Goal: Task Accomplishment & Management: Manage account settings

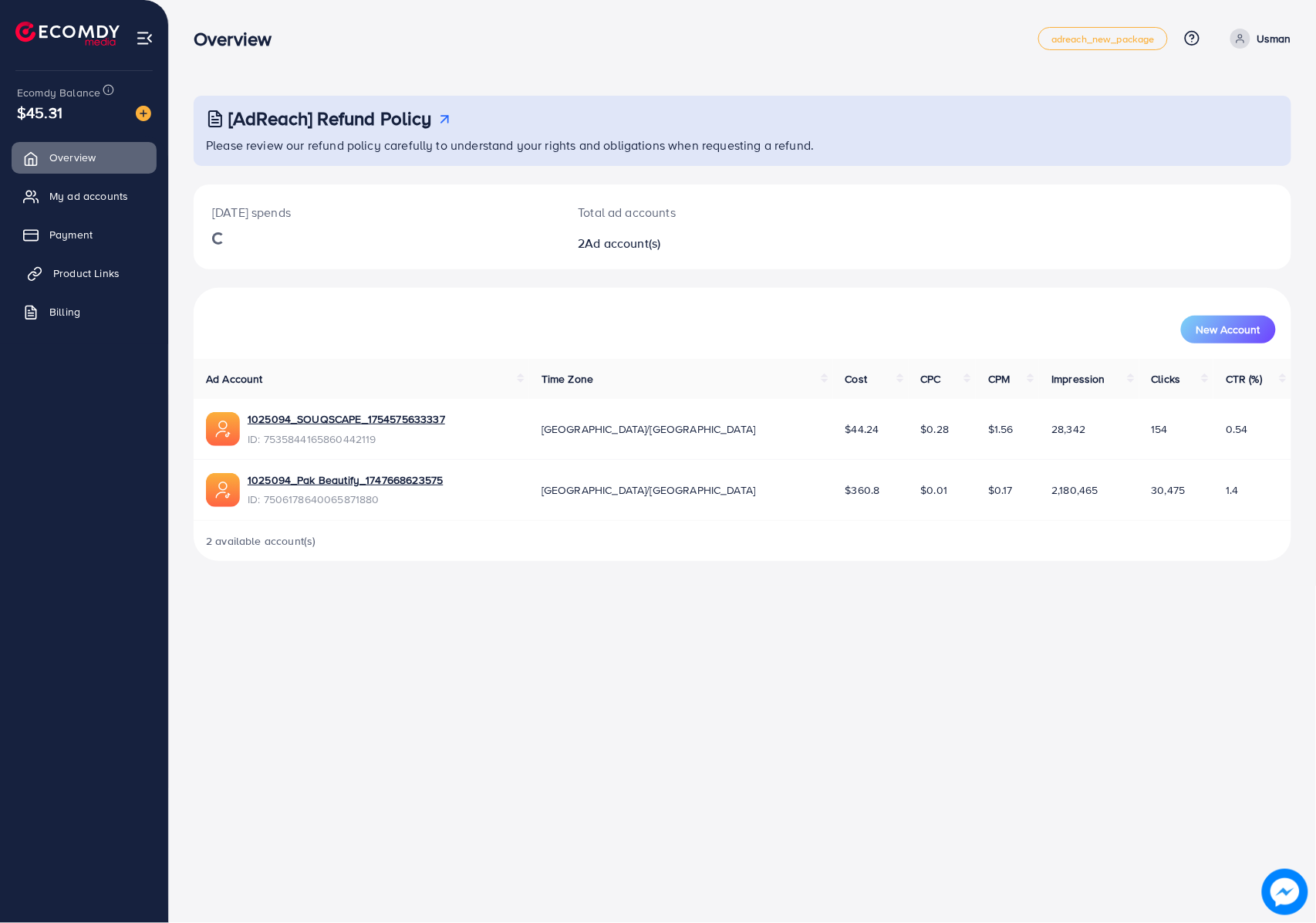
click at [97, 259] on link "Product Links" at bounding box center [84, 273] width 145 height 31
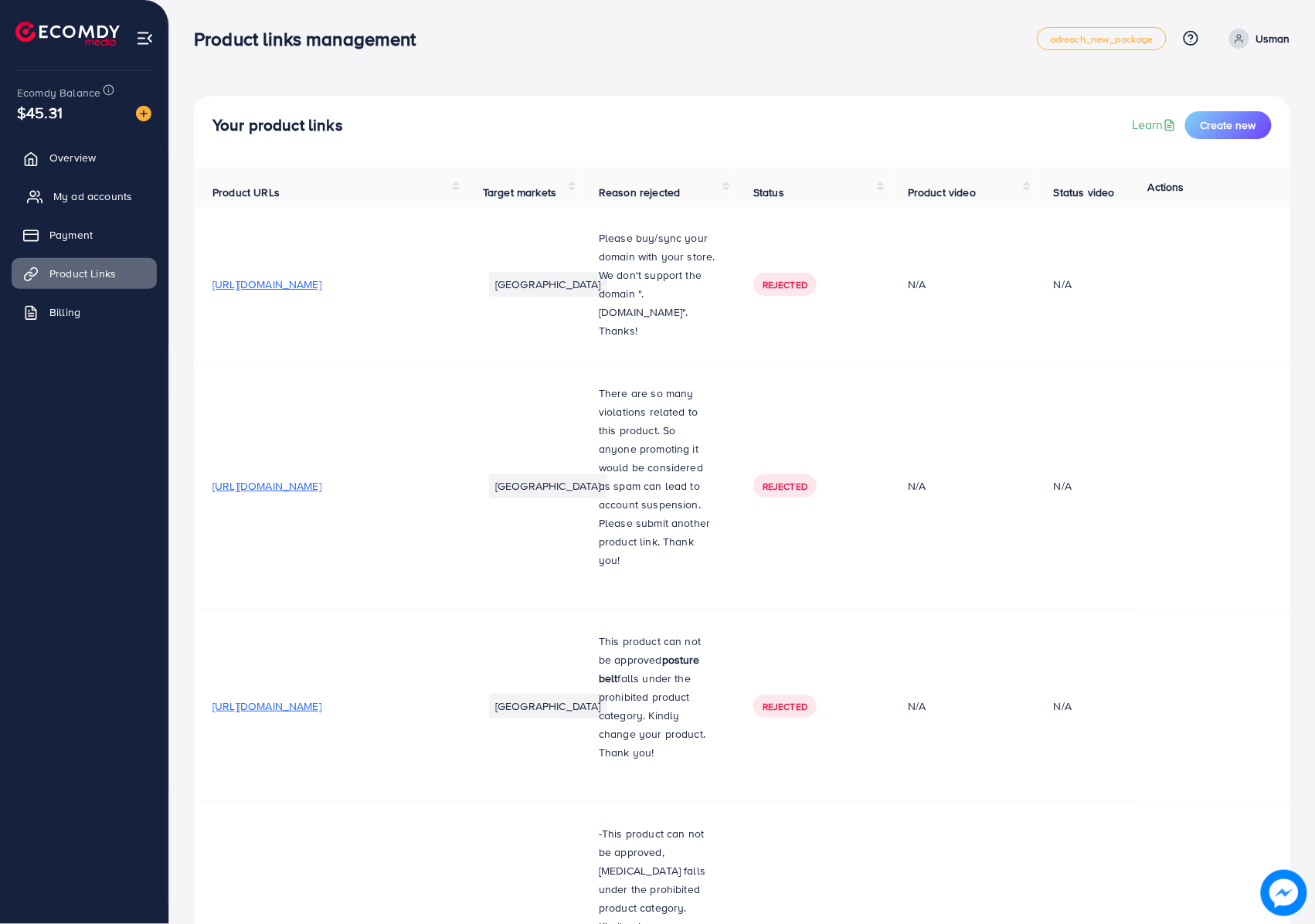
click at [112, 183] on link "My ad accounts" at bounding box center [84, 196] width 145 height 31
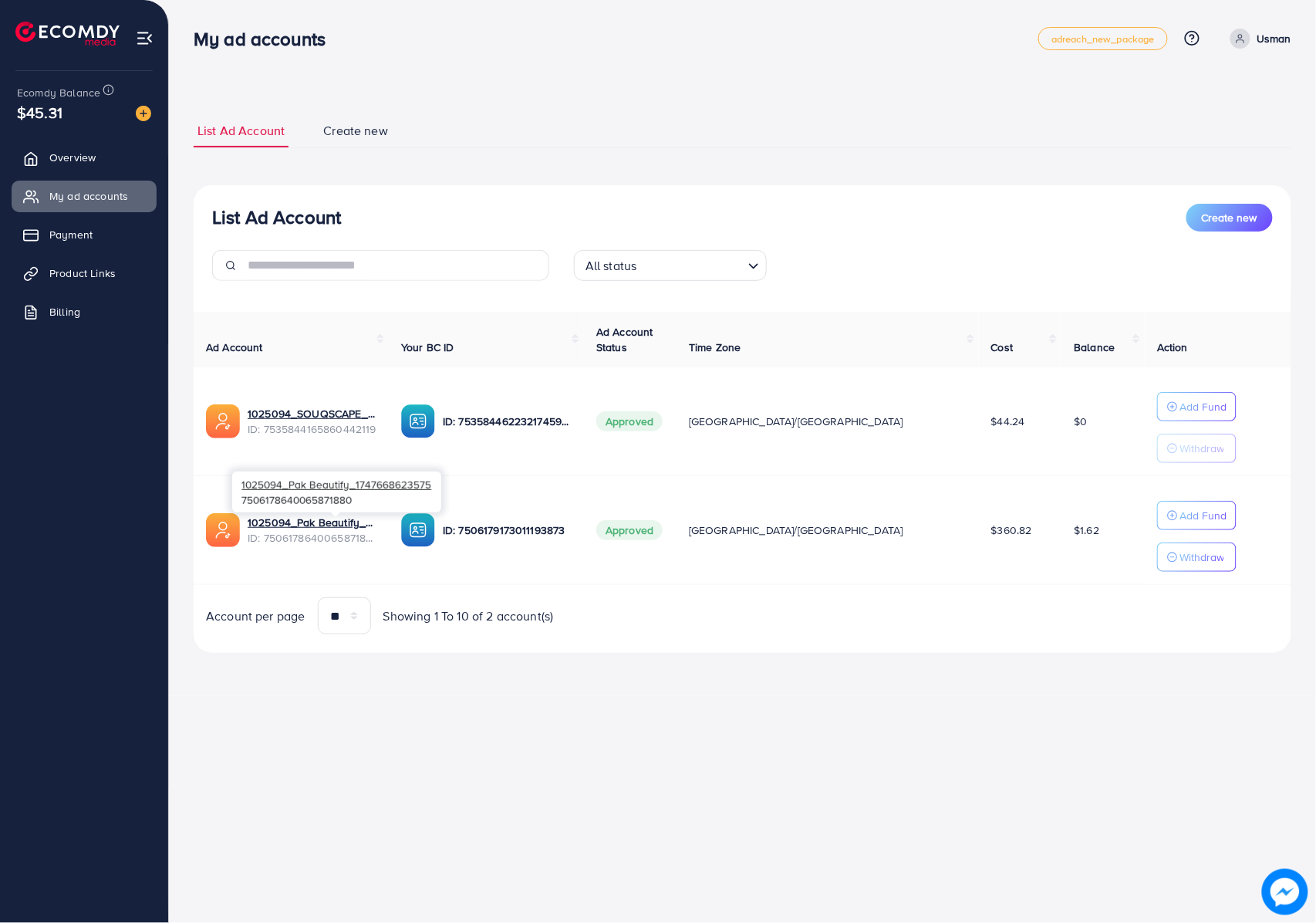
click at [330, 532] on span "ID: 7506178640065871880" at bounding box center [312, 538] width 129 height 16
click at [349, 535] on span "ID: 7506178640065871880" at bounding box center [312, 538] width 129 height 16
click at [342, 526] on link "1025094_Pak Beautify_1747668623575" at bounding box center [312, 522] width 129 height 16
click at [84, 145] on link "Overview" at bounding box center [84, 157] width 145 height 31
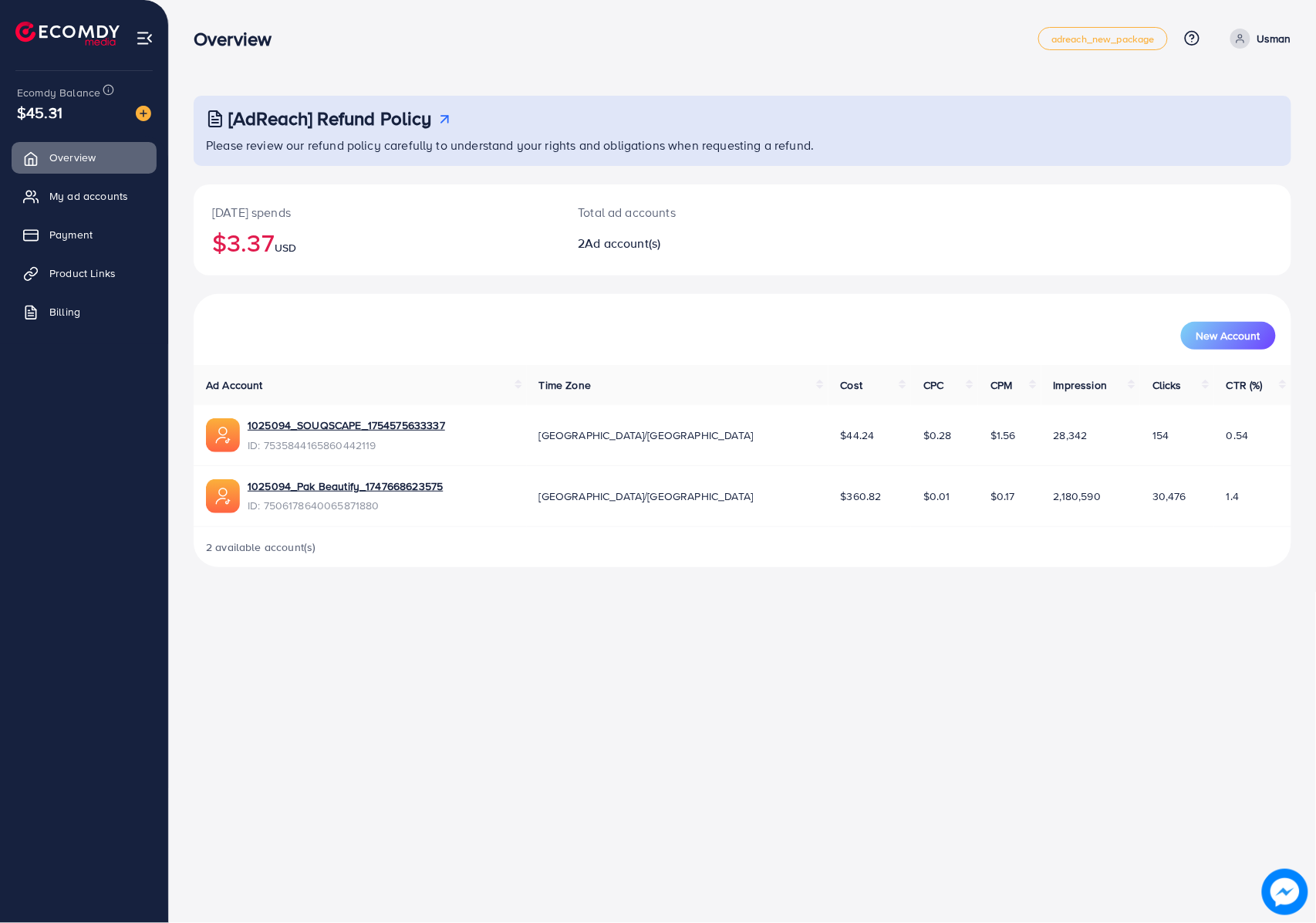
drag, startPoint x: 226, startPoint y: 244, endPoint x: 316, endPoint y: 238, distance: 90.2
click at [289, 239] on h2 "$3.37 USD" at bounding box center [376, 242] width 329 height 30
